Goal: Navigation & Orientation: Find specific page/section

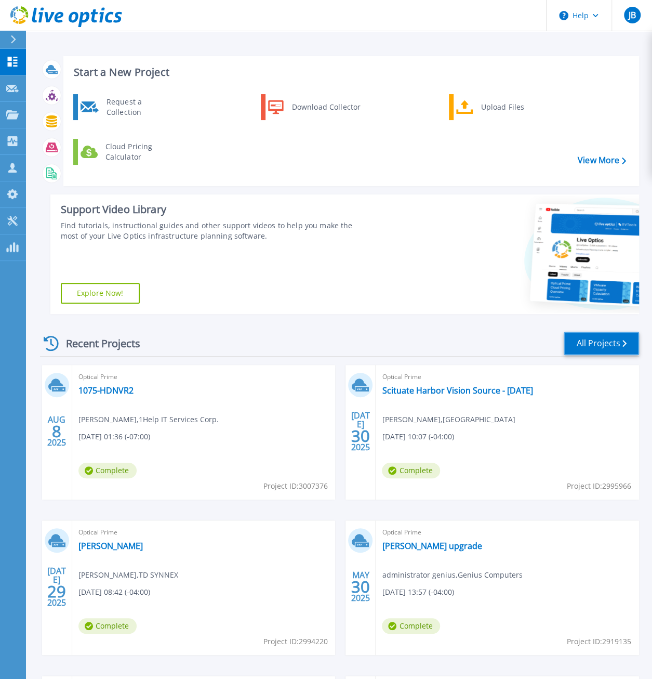
click at [600, 343] on link "All Projects" at bounding box center [601, 343] width 75 height 23
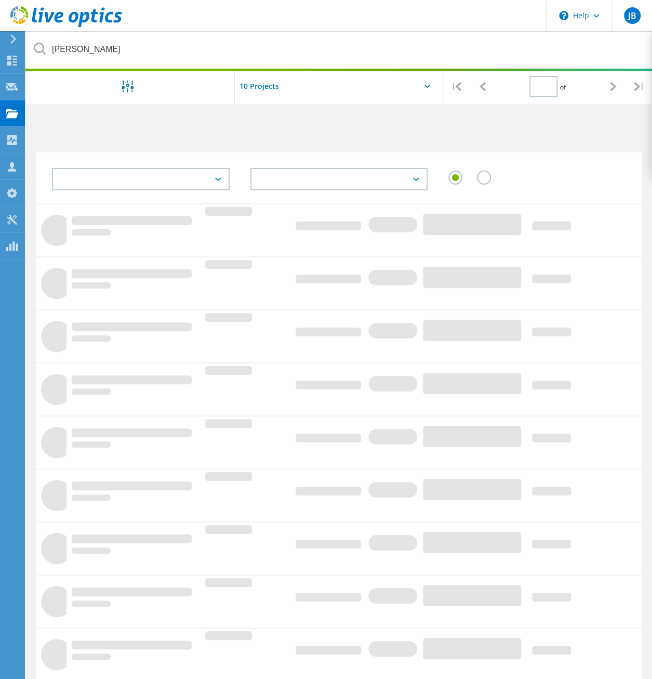
type input "1"
